Goal: Register for event/course

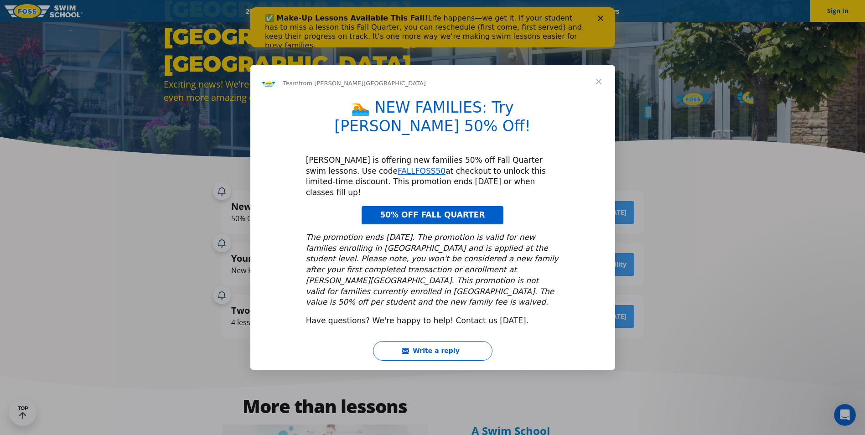
click at [595, 98] on span "Close" at bounding box center [598, 81] width 33 height 33
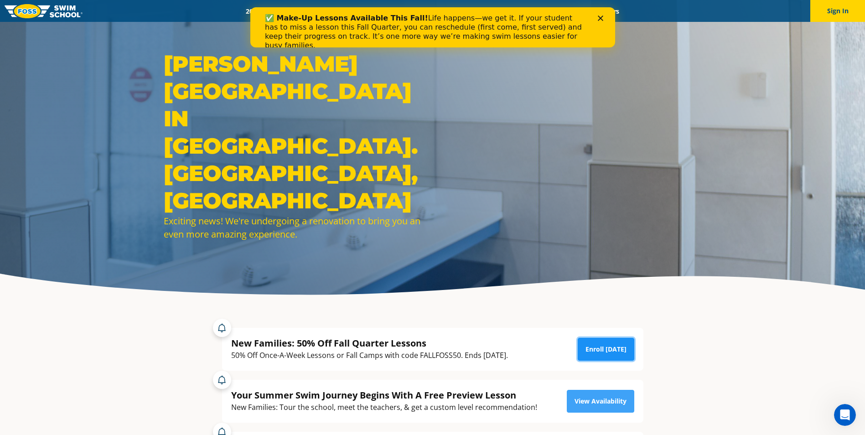
click at [608, 350] on link "Enroll Today" at bounding box center [605, 349] width 57 height 23
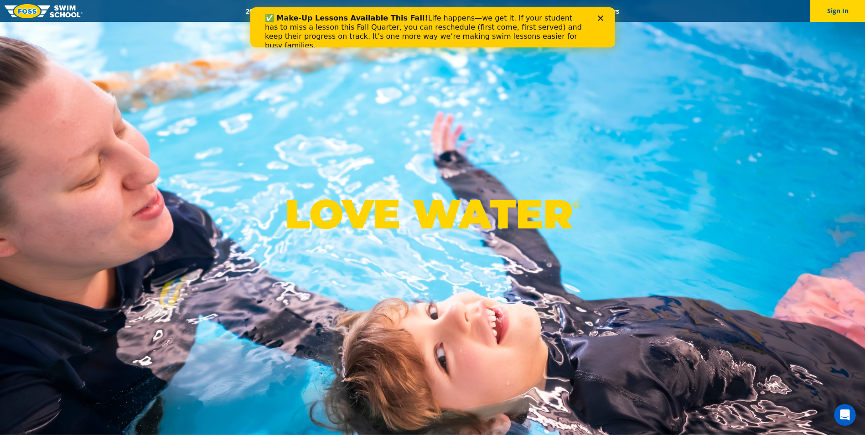
click at [602, 17] on div "Close" at bounding box center [601, 17] width 9 height 5
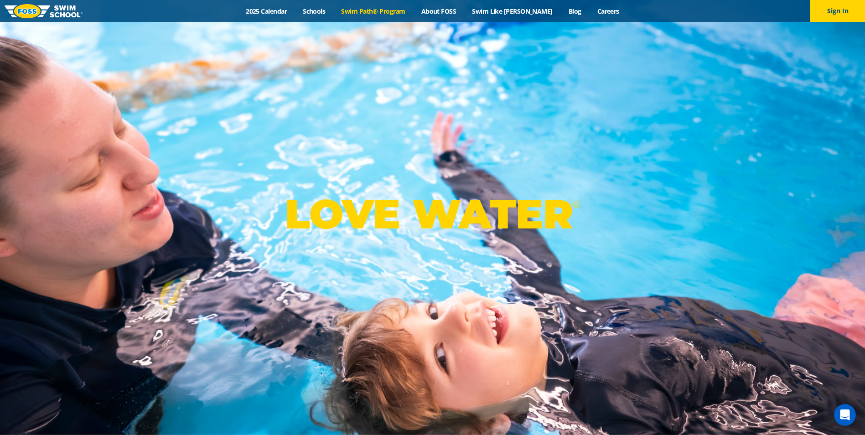
click at [381, 11] on link "Swim Path® Program" at bounding box center [373, 11] width 80 height 9
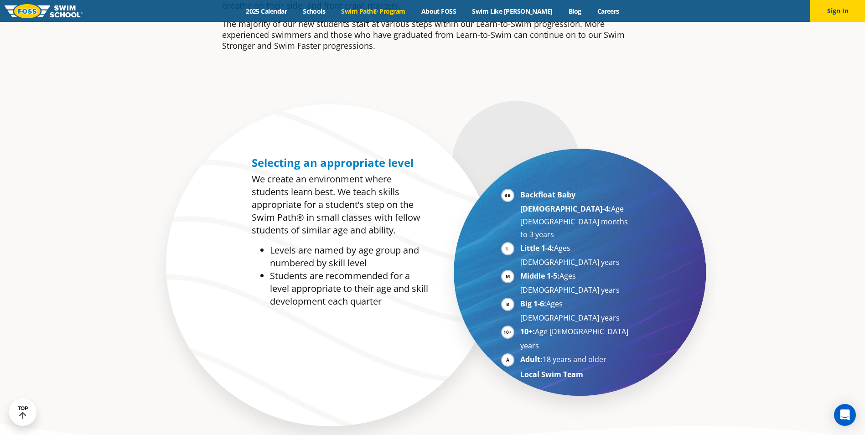
scroll to position [410, 0]
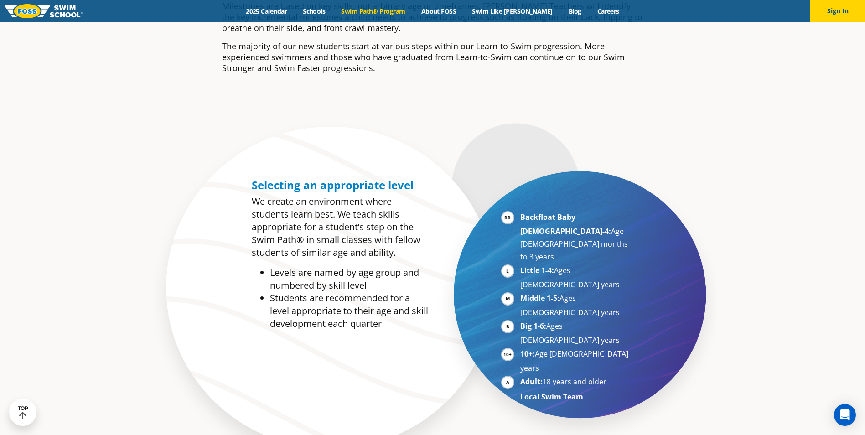
drag, startPoint x: 537, startPoint y: 299, endPoint x: 530, endPoint y: 303, distance: 8.2
click at [530, 376] on strong "Adult:" at bounding box center [531, 381] width 22 height 10
drag, startPoint x: 530, startPoint y: 303, endPoint x: 510, endPoint y: 304, distance: 19.2
click at [520, 375] on li "Adult: 18 years and older" at bounding box center [576, 382] width 112 height 14
click at [516, 316] on ul "Backfloat Baby 1-4: Age 6 months to 3 years Little 1-4: Ages 3-5 years Middle 1…" at bounding box center [566, 307] width 131 height 192
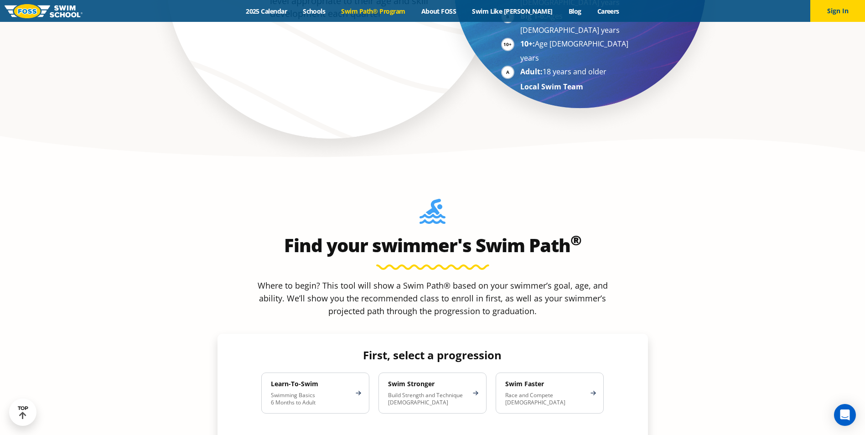
scroll to position [729, 0]
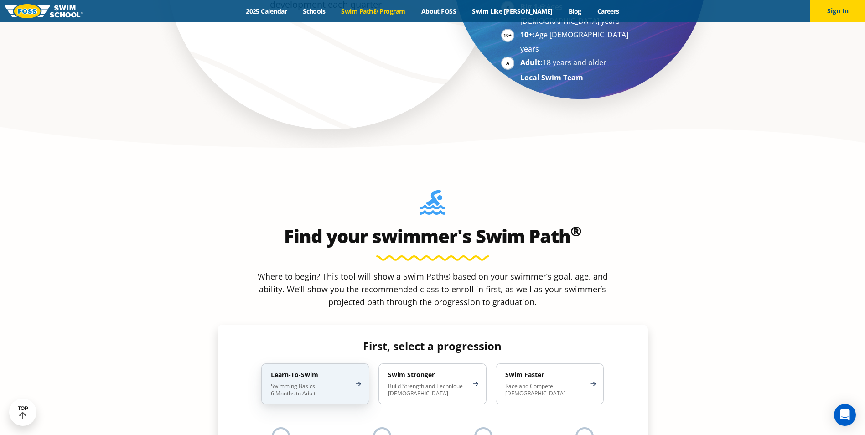
click at [333, 382] on p "Swimming Basics 6 Months to Adult" at bounding box center [311, 389] width 80 height 15
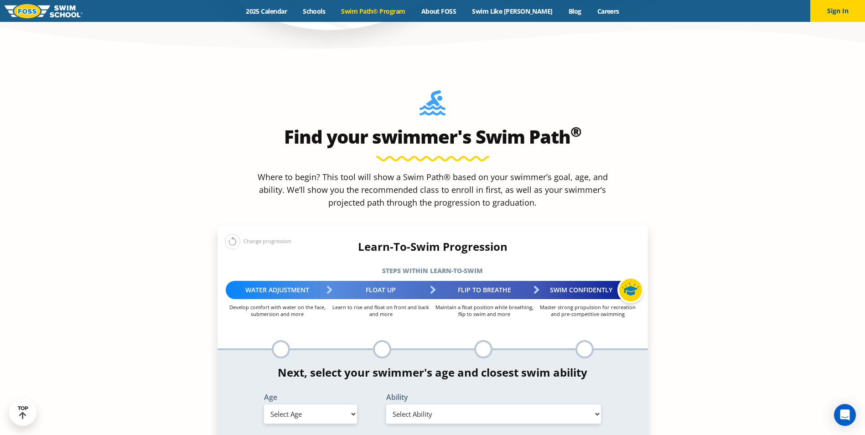
scroll to position [866, 0]
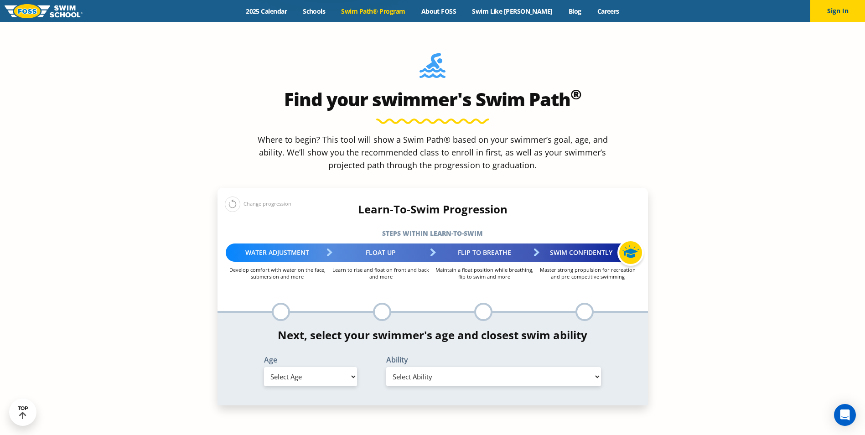
click at [281, 303] on div at bounding box center [281, 312] width 18 height 18
click at [277, 303] on div at bounding box center [281, 312] width 18 height 18
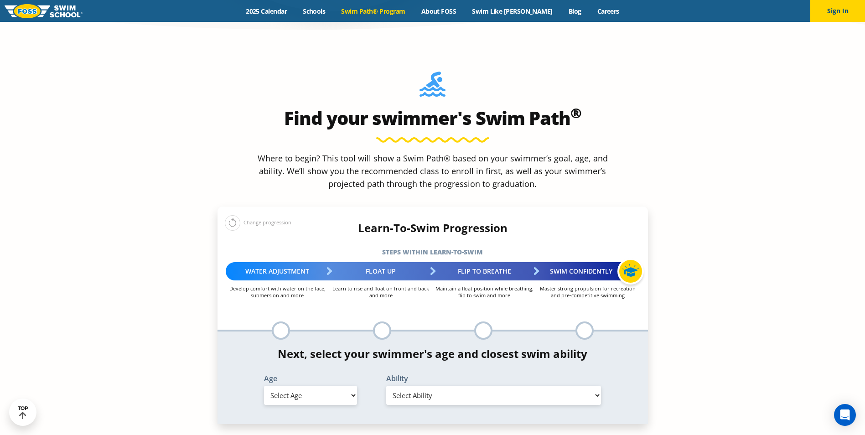
scroll to position [820, 0]
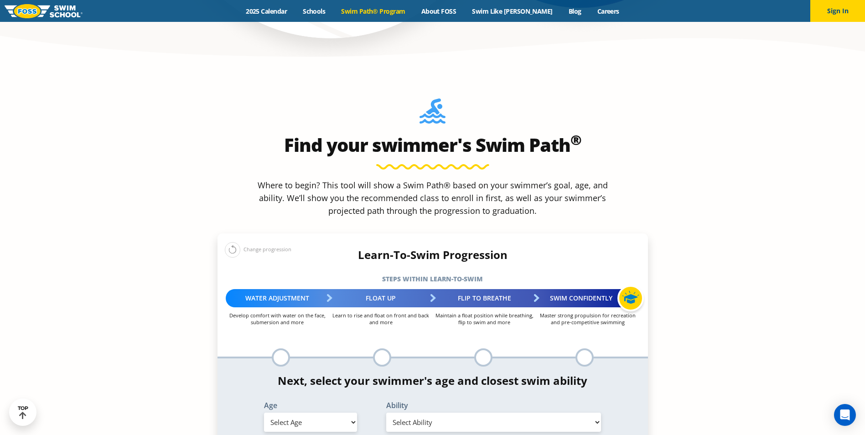
click at [343, 412] on select "Select Age 6 months - 1 year 1 year 2 years 3 years 4 years 5 years 6 years 7 y…" at bounding box center [310, 421] width 93 height 19
select select "adult-18-years-"
click at [264, 412] on select "Select Age 6 months - 1 year 1 year 2 years 3 years 4 years 5 years 6 years 7 y…" at bounding box center [310, 421] width 93 height 19
click at [591, 412] on select "Select Ability First in-water experience When in the water reliant on a life ja…" at bounding box center [493, 421] width 215 height 19
select select "adult-18-years--uncomfortable-putting-face-in-the-water-andor-getting-water-on-…"
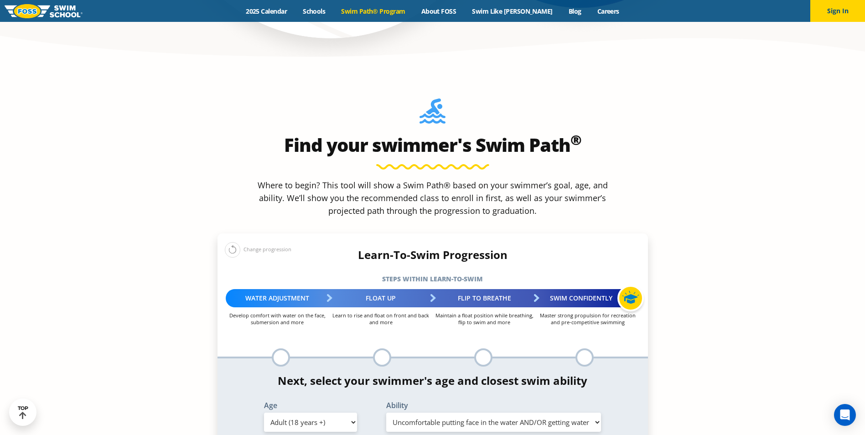
click at [386, 412] on select "Select Ability First in-water experience When in the water reliant on a life ja…" at bounding box center [493, 421] width 215 height 19
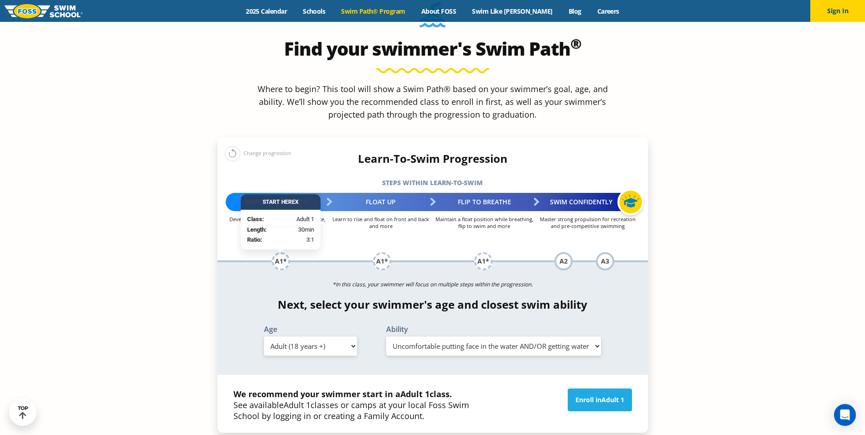
scroll to position [1003, 0]
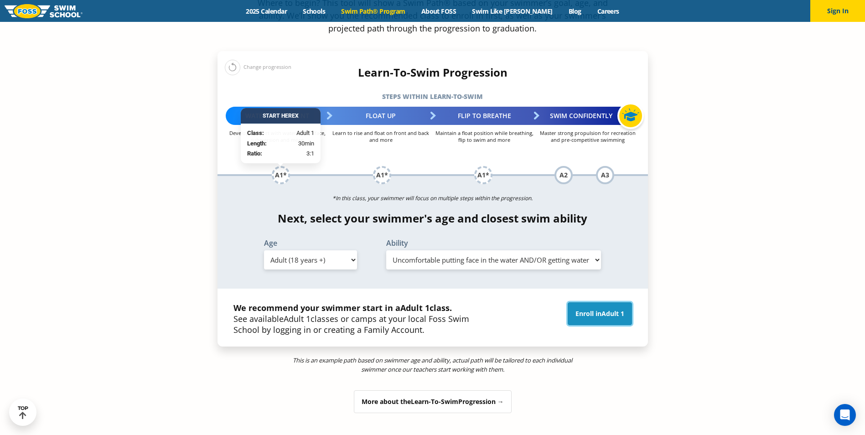
click at [603, 309] on span "Adult 1" at bounding box center [612, 313] width 23 height 9
